Goal: Task Accomplishment & Management: Use online tool/utility

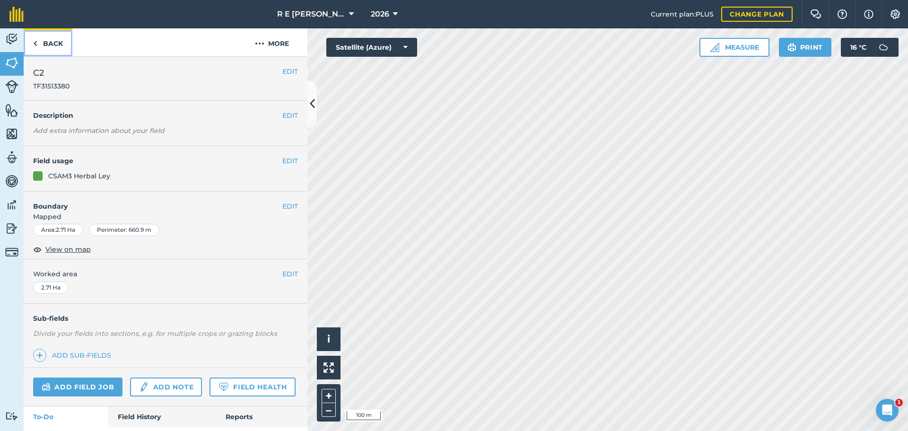
click at [44, 42] on link "Back" at bounding box center [48, 42] width 49 height 28
click at [58, 44] on link "Back" at bounding box center [48, 42] width 49 height 28
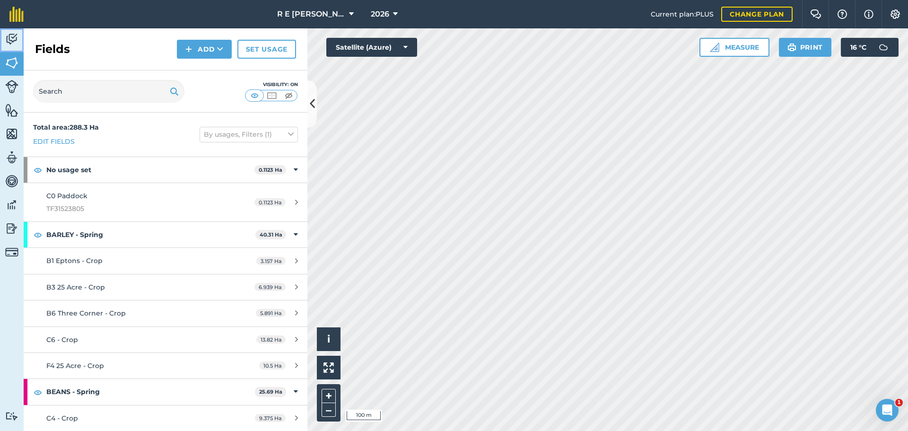
click at [8, 39] on img at bounding box center [11, 39] width 13 height 14
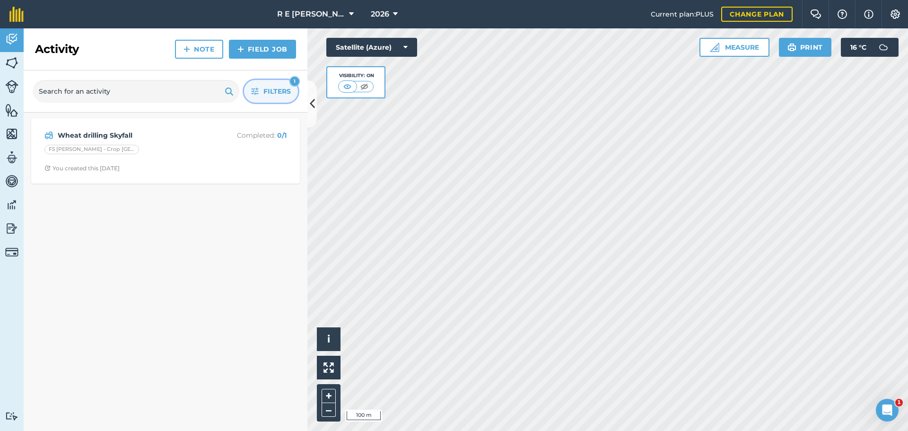
click at [260, 94] on button "Filters 1" at bounding box center [271, 91] width 54 height 23
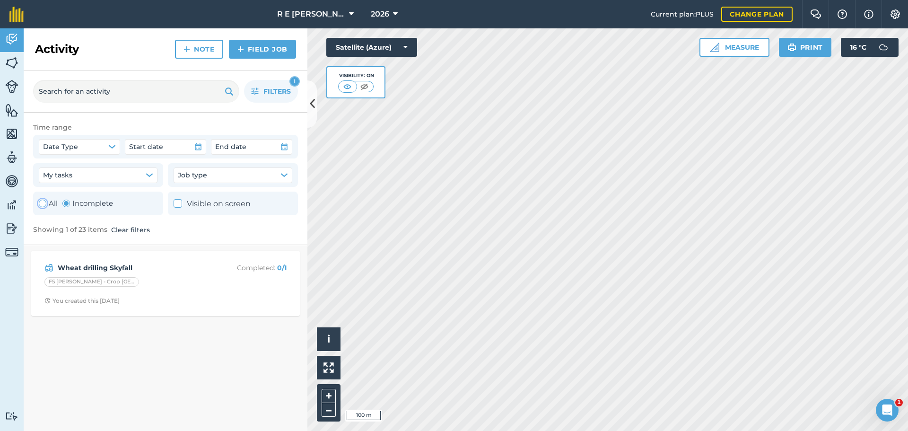
click at [40, 203] on div "Toggle Activity" at bounding box center [43, 204] width 8 height 8
radio input "true"
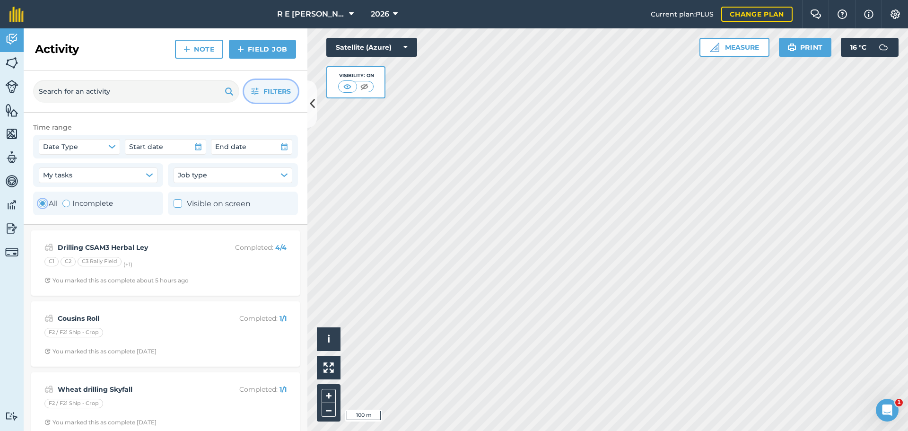
click at [264, 89] on span "Filters" at bounding box center [277, 91] width 27 height 10
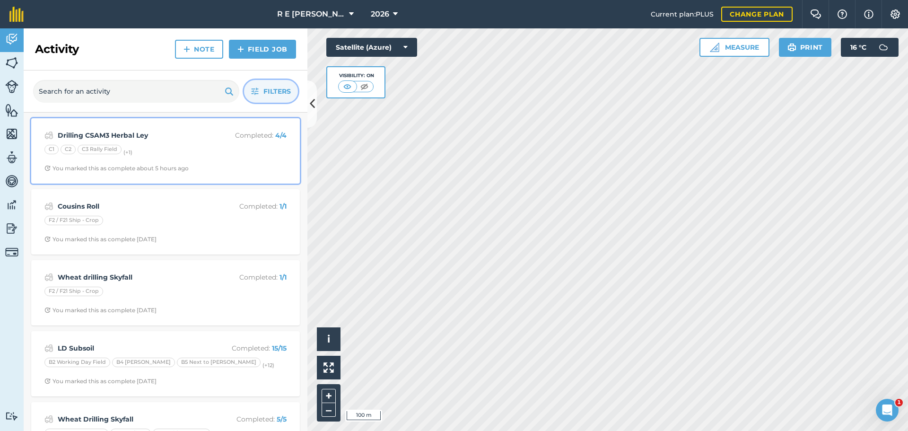
click at [179, 139] on strong "Drilling CSAM3 Herbal Ley" at bounding box center [133, 135] width 150 height 10
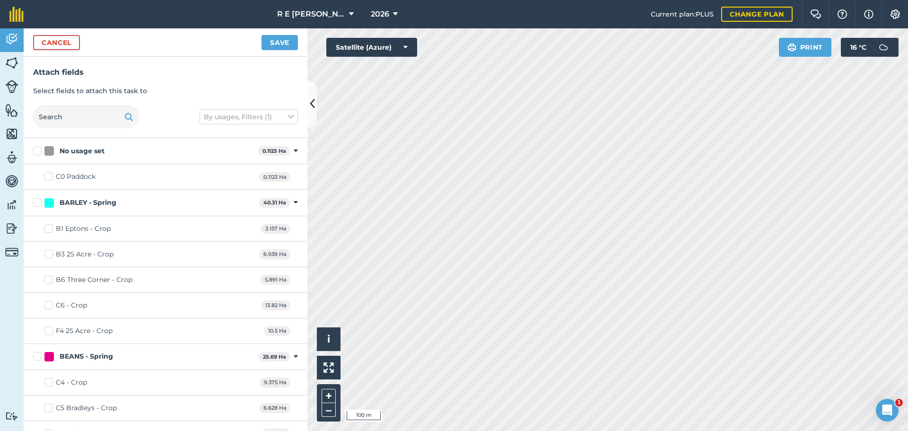
checkbox input "true"
click at [271, 45] on button "Save" at bounding box center [280, 42] width 36 height 15
checkbox input "false"
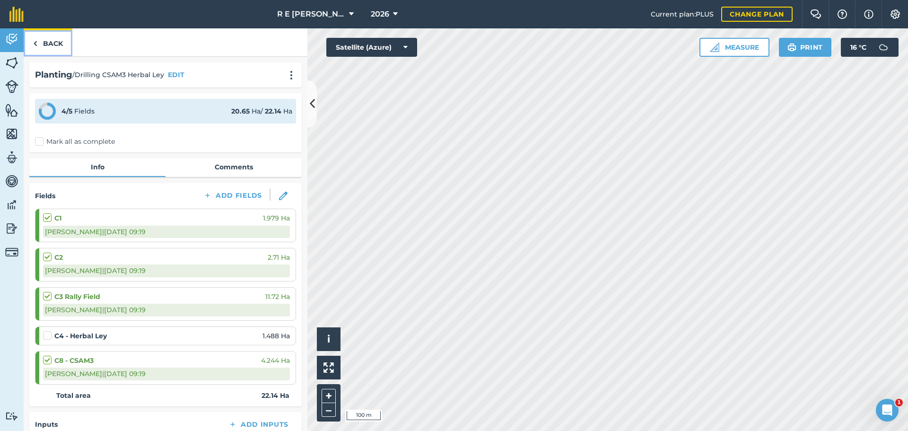
click at [52, 46] on link "Back" at bounding box center [48, 42] width 49 height 28
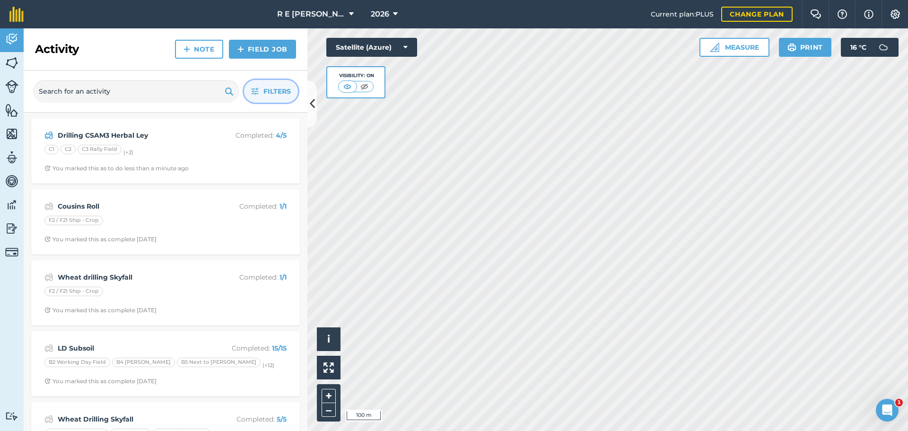
click at [260, 92] on button "Filters" at bounding box center [271, 91] width 54 height 23
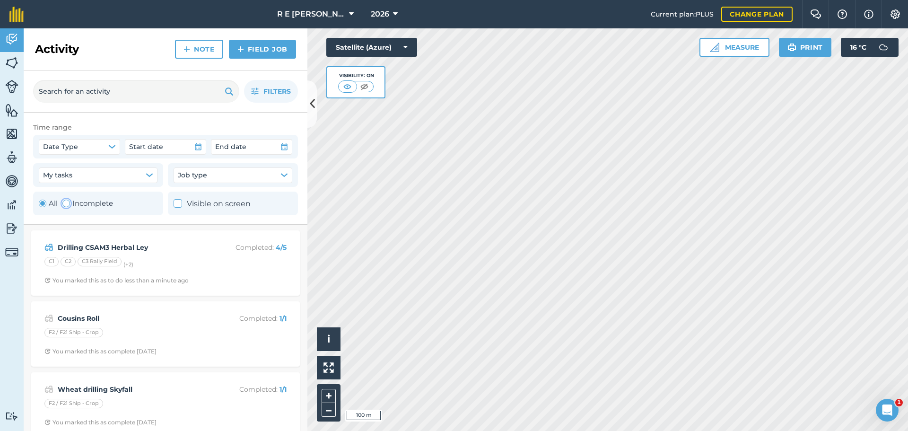
click at [83, 204] on label "Incomplete" at bounding box center [87, 203] width 51 height 11
radio input "false"
radio input "true"
